Goal: Information Seeking & Learning: Learn about a topic

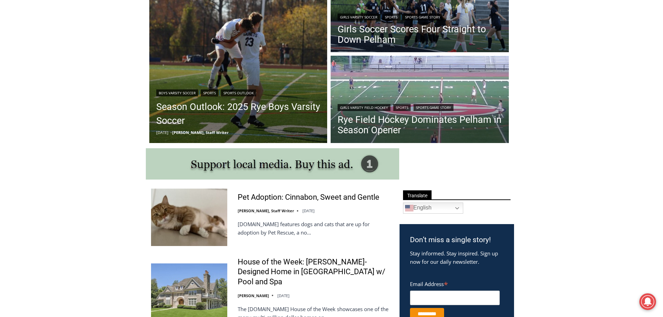
scroll to position [231, 0]
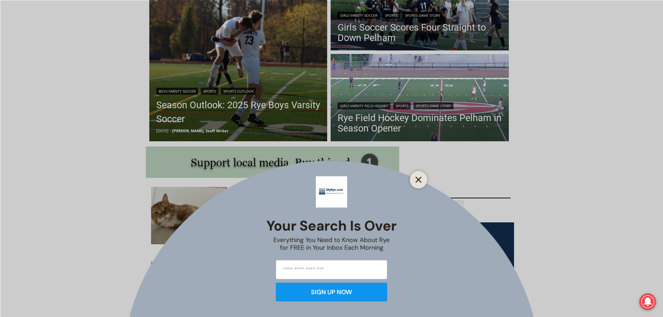
click at [423, 181] on button "Close" at bounding box center [419, 180] width 10 height 10
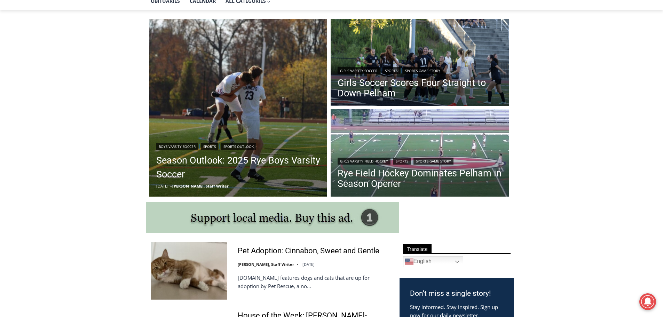
scroll to position [162, 0]
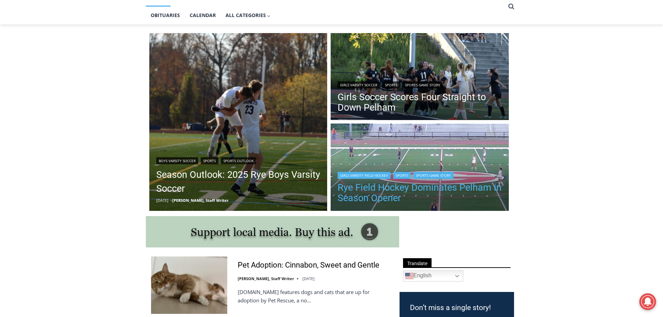
click at [386, 187] on link "Rye Field Hockey Dominates Pelham in Season Opener" at bounding box center [420, 192] width 164 height 21
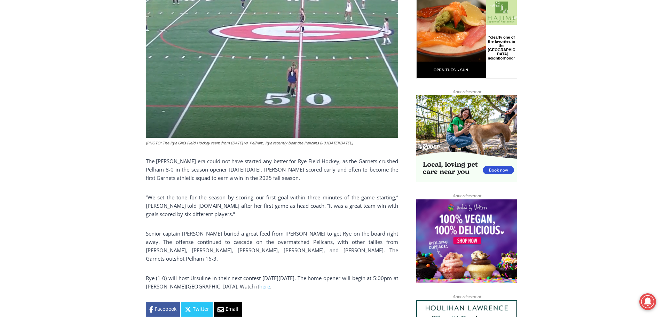
scroll to position [439, 0]
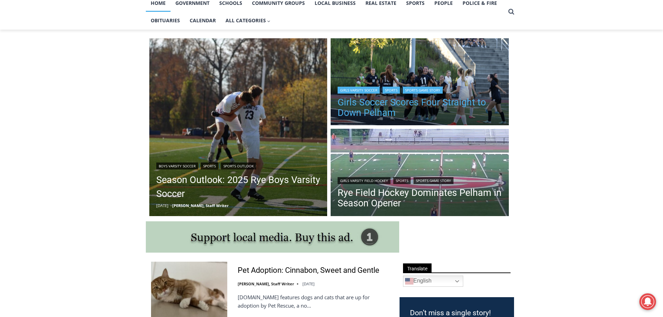
click at [398, 109] on link "Girls Soccer Scores Four Straight to Down Pelham" at bounding box center [420, 107] width 164 height 21
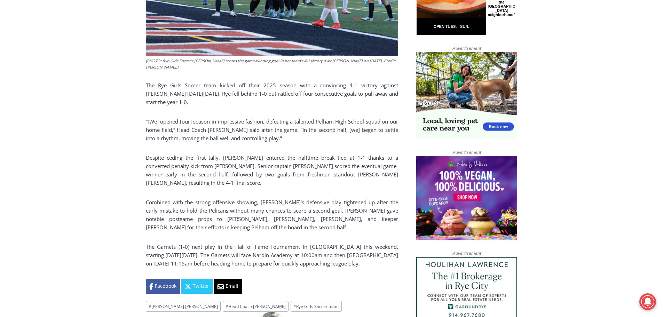
scroll to position [453, 0]
